Goal: Use online tool/utility: Utilize a website feature to perform a specific function

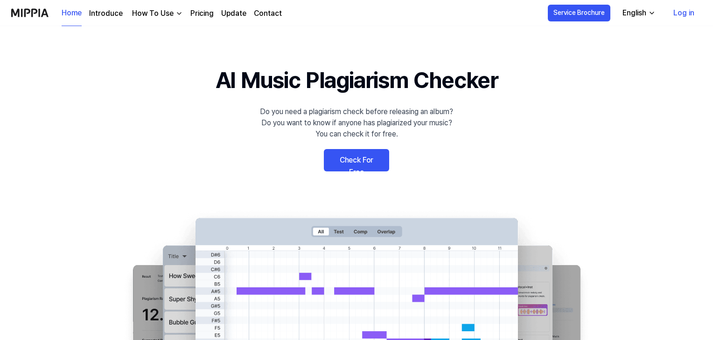
click at [363, 166] on link "Check For Free" at bounding box center [356, 160] width 65 height 22
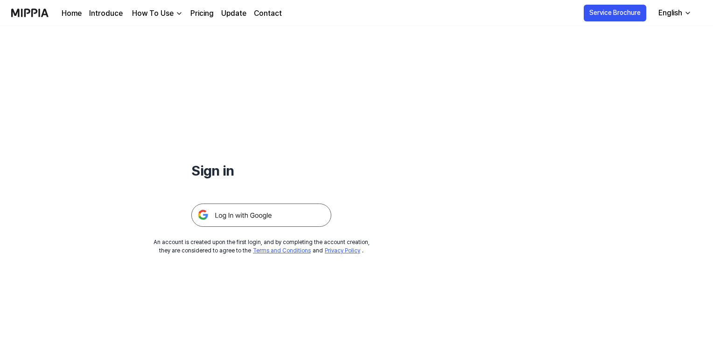
click at [260, 209] on img at bounding box center [261, 215] width 140 height 23
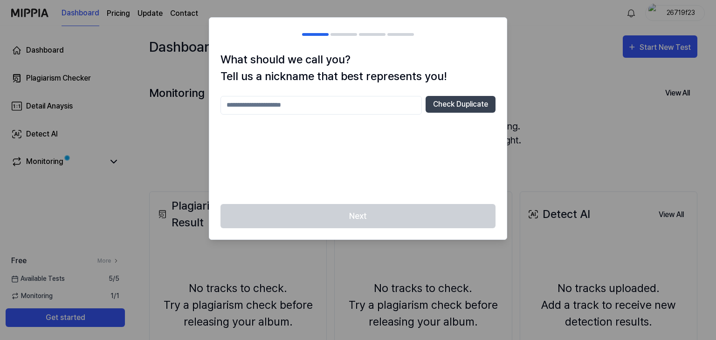
click at [328, 110] on input "text" at bounding box center [321, 105] width 201 height 19
type input "*"
type input "*******"
click at [452, 106] on button "Check Duplicate" at bounding box center [461, 104] width 70 height 17
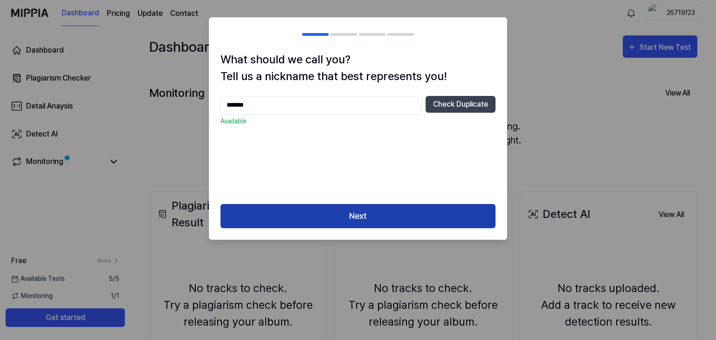
click at [373, 217] on button "Next" at bounding box center [358, 216] width 275 height 25
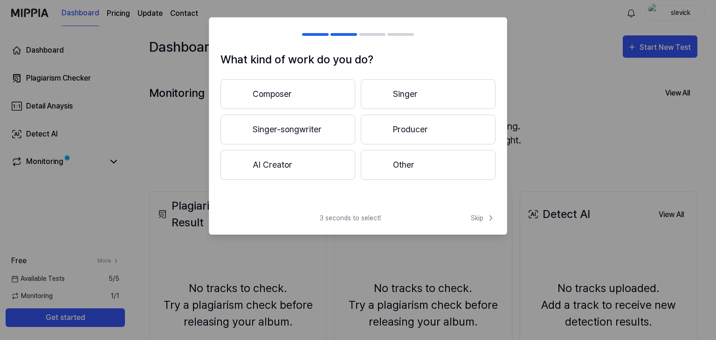
click at [373, 217] on span "3 seconds to select!" at bounding box center [350, 219] width 61 height 10
click at [311, 91] on button "Composer" at bounding box center [288, 94] width 135 height 30
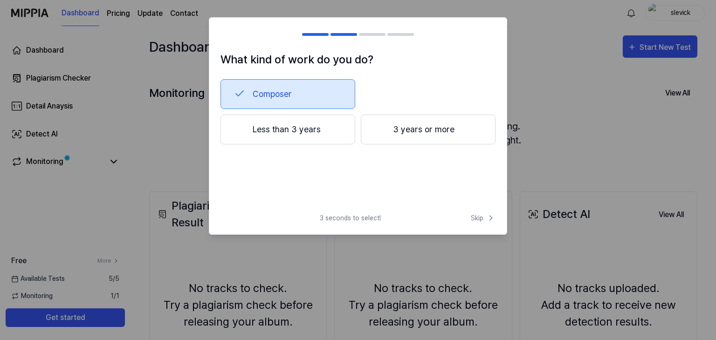
click at [427, 139] on button "3 years or more" at bounding box center [428, 130] width 135 height 30
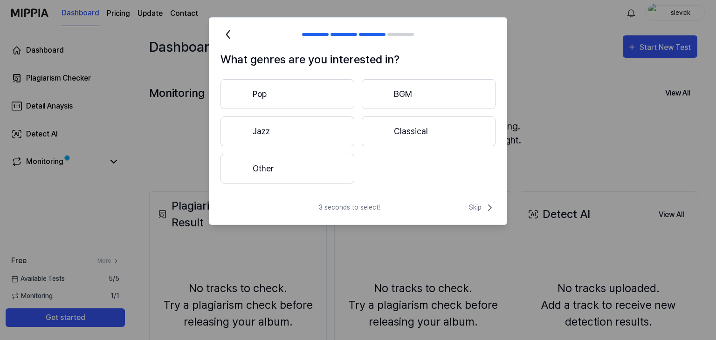
click at [322, 102] on button "Pop" at bounding box center [288, 94] width 134 height 30
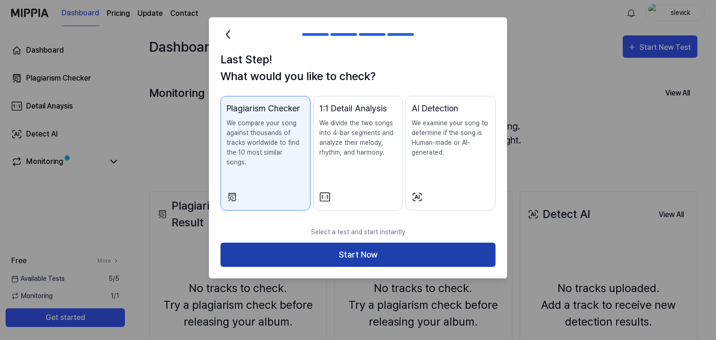
click at [406, 249] on button "Start Now" at bounding box center [358, 255] width 275 height 25
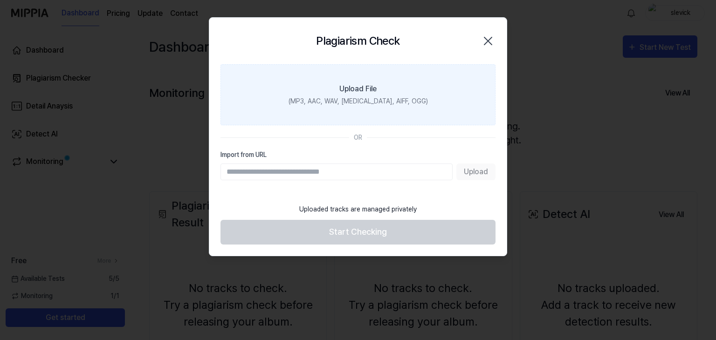
click at [376, 89] on div "Upload File" at bounding box center [358, 88] width 37 height 11
click at [0, 0] on input "Upload File (MP3, AAC, WAV, [MEDICAL_DATA], AIFF, OGG)" at bounding box center [0, 0] width 0 height 0
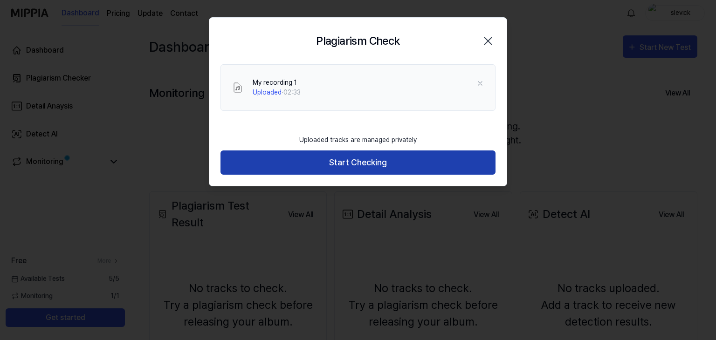
click at [371, 165] on button "Start Checking" at bounding box center [358, 163] width 275 height 25
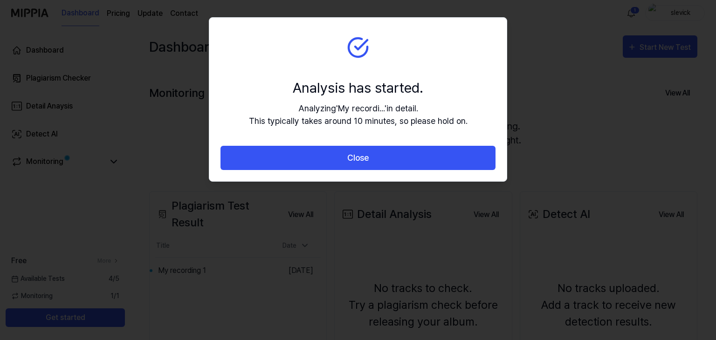
click at [362, 65] on section "Analysis has started. Analyzing ' My recordi... ' in detail. This typically tak…" at bounding box center [358, 82] width 298 height 128
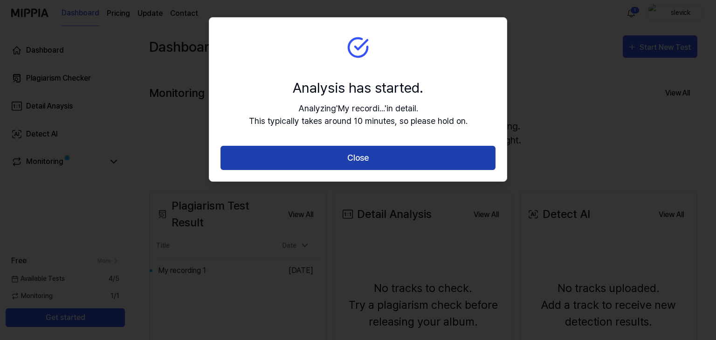
click at [370, 159] on button "Close" at bounding box center [358, 158] width 275 height 25
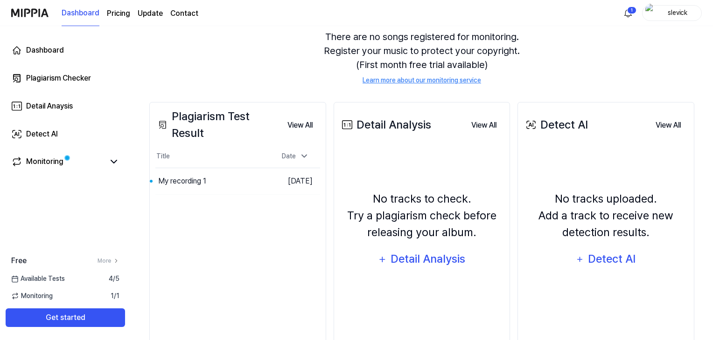
scroll to position [114, 0]
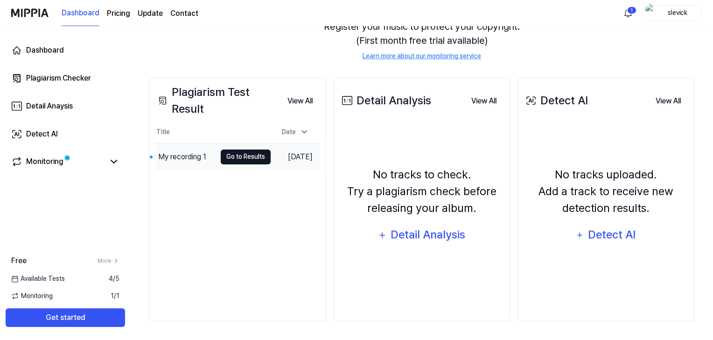
click at [226, 159] on button "Go to Results" at bounding box center [246, 157] width 50 height 15
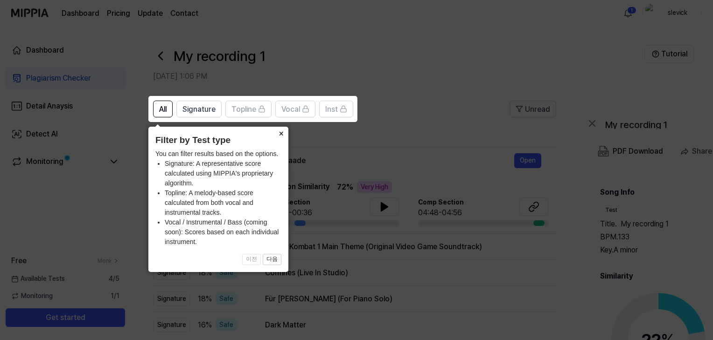
click at [282, 134] on button "×" at bounding box center [280, 133] width 15 height 13
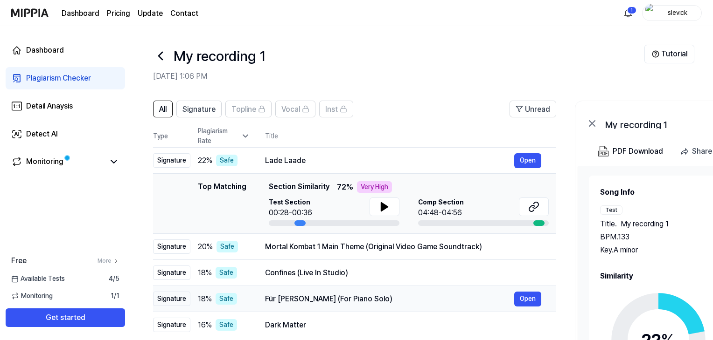
scroll to position [24, 0]
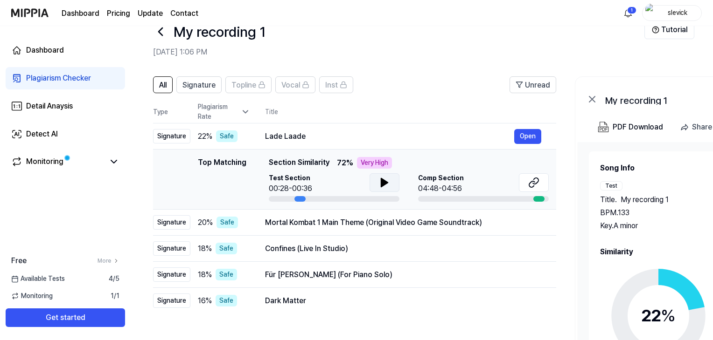
click at [383, 181] on icon at bounding box center [384, 183] width 7 height 8
click at [530, 185] on icon at bounding box center [533, 182] width 11 height 11
click at [388, 187] on icon at bounding box center [384, 182] width 11 height 11
